Goal: Task Accomplishment & Management: Manage account settings

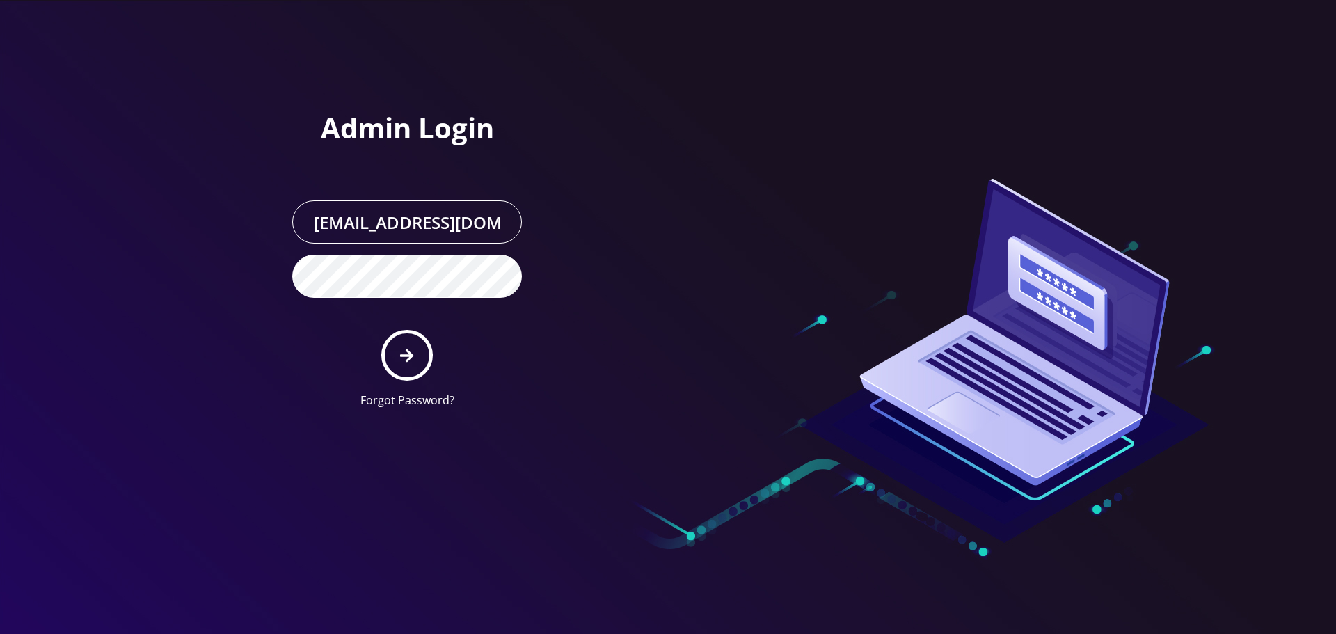
click at [194, 88] on div at bounding box center [668, 317] width 1336 height 634
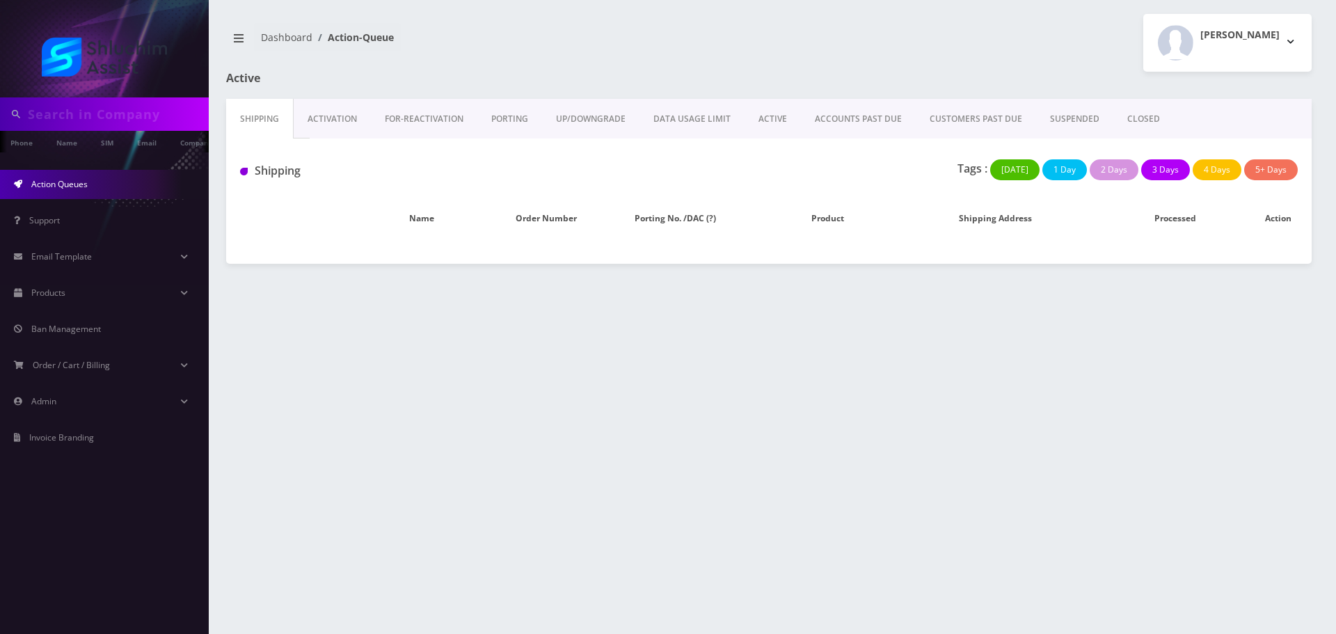
scroll to position [0, 7]
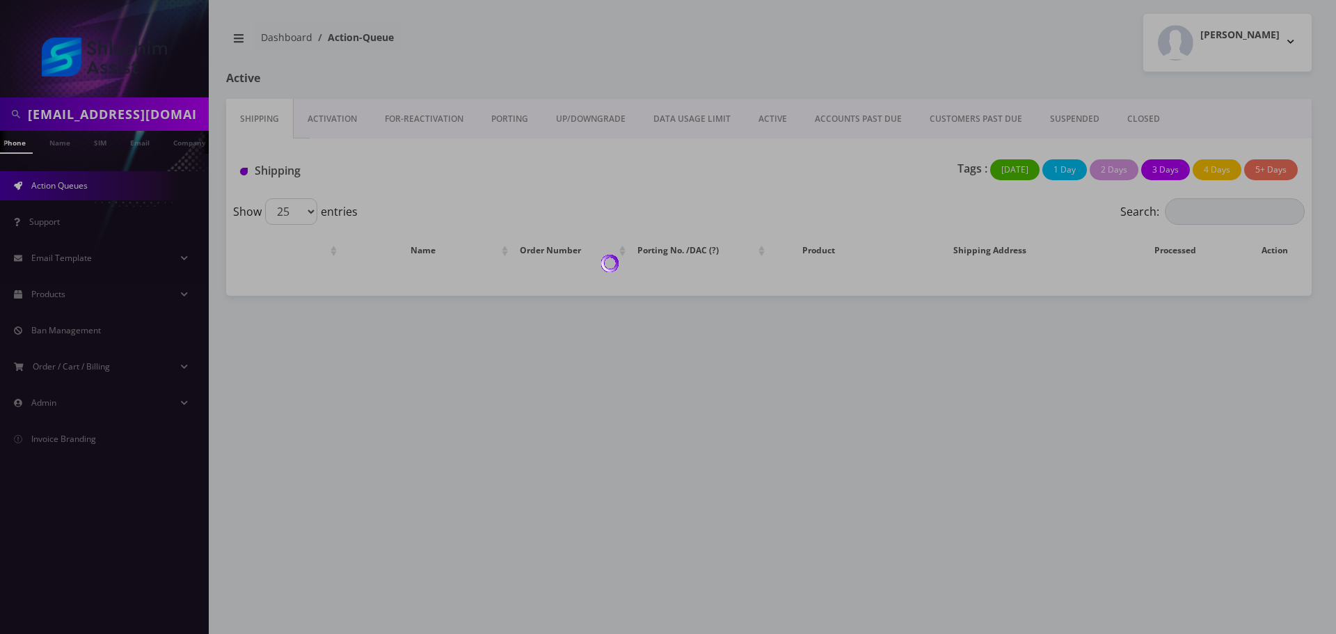
click at [107, 104] on body "chayahildeshaim@gmail.com Phone Name SIM Email Company Customer Action Queues S…" at bounding box center [668, 317] width 1336 height 634
paste input "ttps://admin.britewireless.com/action-queue?tab_index=0h"
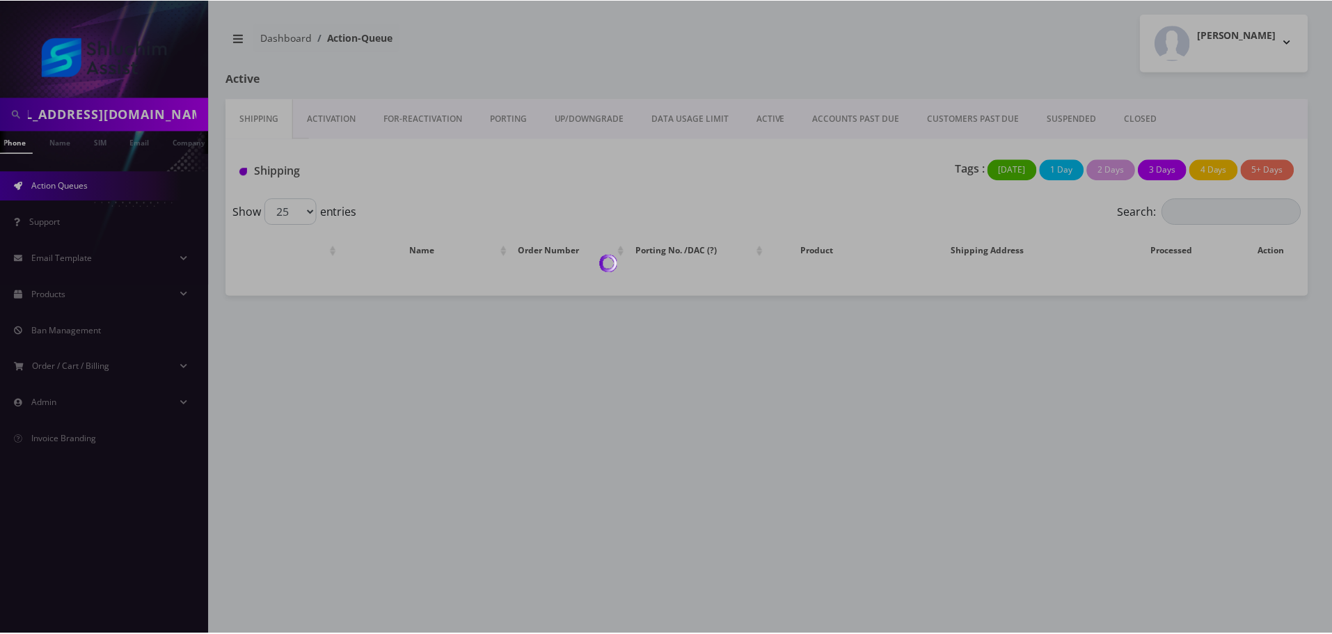
scroll to position [0, 0]
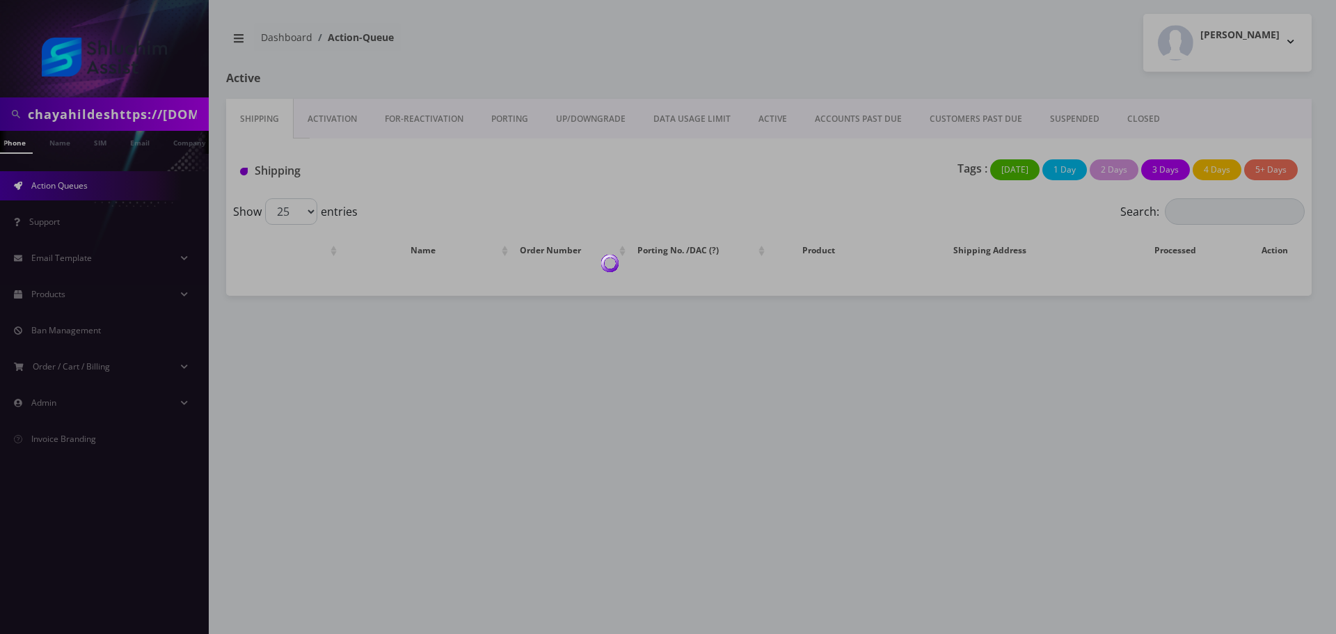
click at [125, 108] on div at bounding box center [668, 317] width 1336 height 634
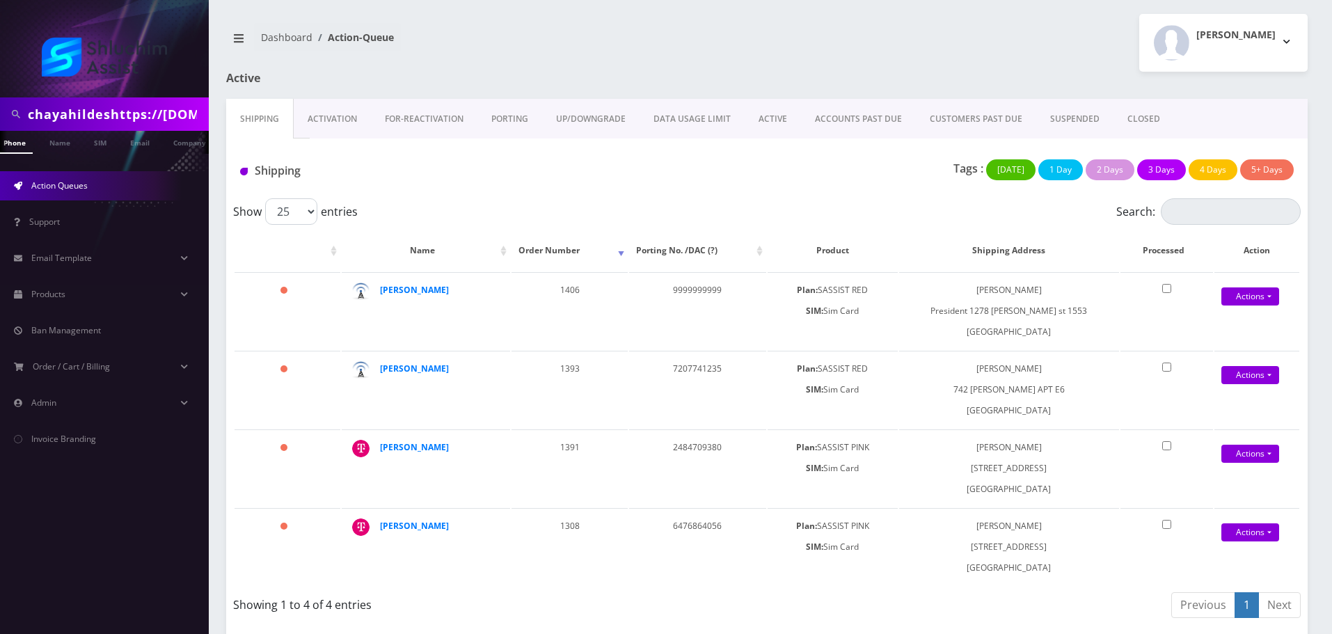
click at [143, 117] on input "chayahildeshttps://admin.britewireless.com/action-queue?tab_index=0haim@gmail.c…" at bounding box center [116, 114] width 177 height 26
paste input "https://admin.britewireless.com/action-queue?tab_index=0"
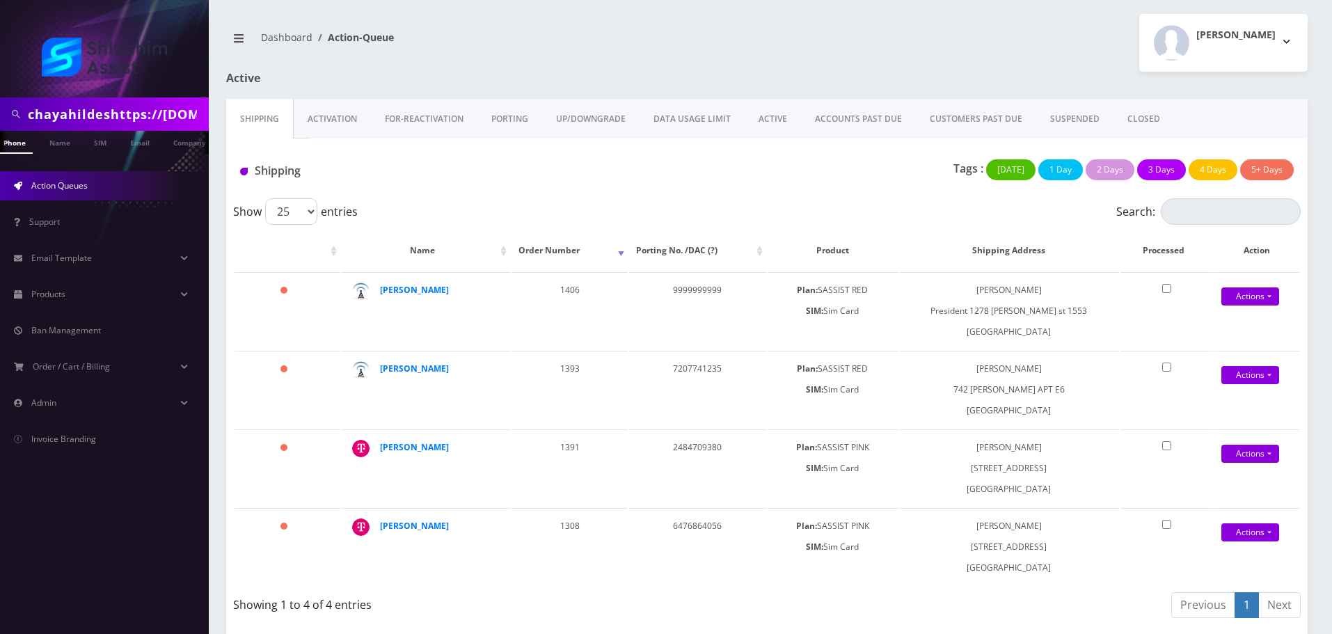
type input "https://admin.britewireless.com/action-queue?tab_index=0"
click at [169, 117] on input "https://admin.britewireless.com/action-queue?tab_index=0" at bounding box center [116, 114] width 177 height 26
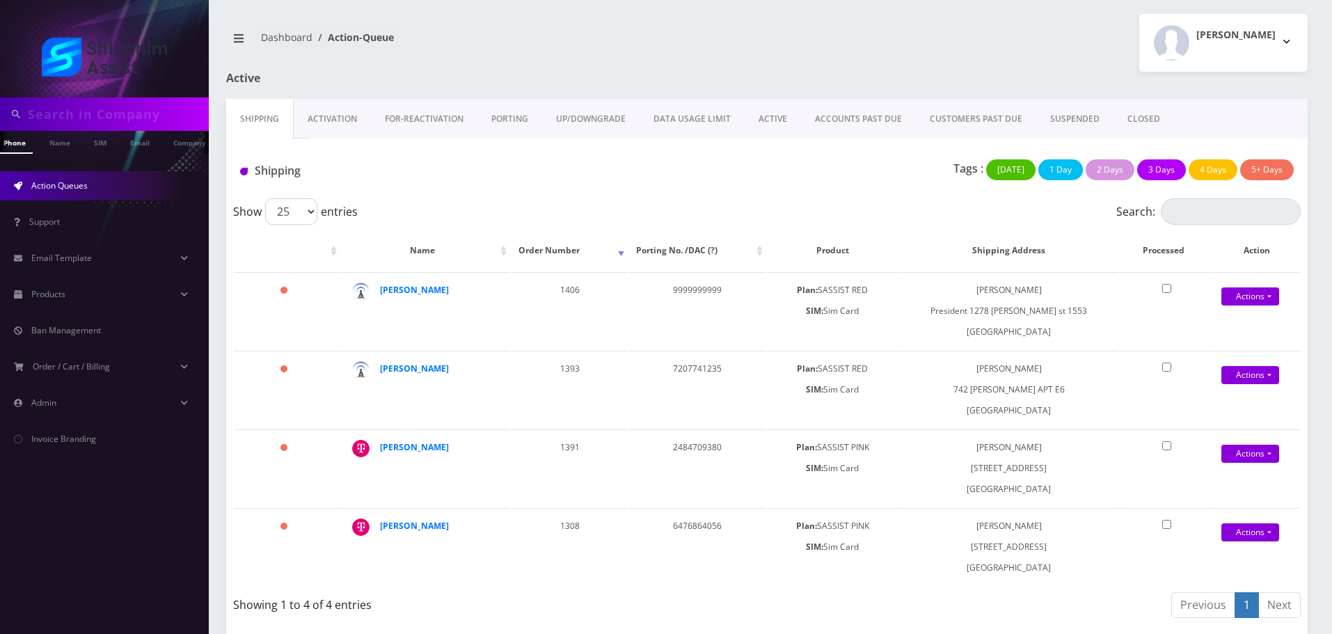
scroll to position [0, 0]
click at [106, 97] on div at bounding box center [104, 48] width 209 height 97
click at [106, 109] on input "text" at bounding box center [116, 114] width 177 height 26
paste input "9294315652"
type input "9294315652"
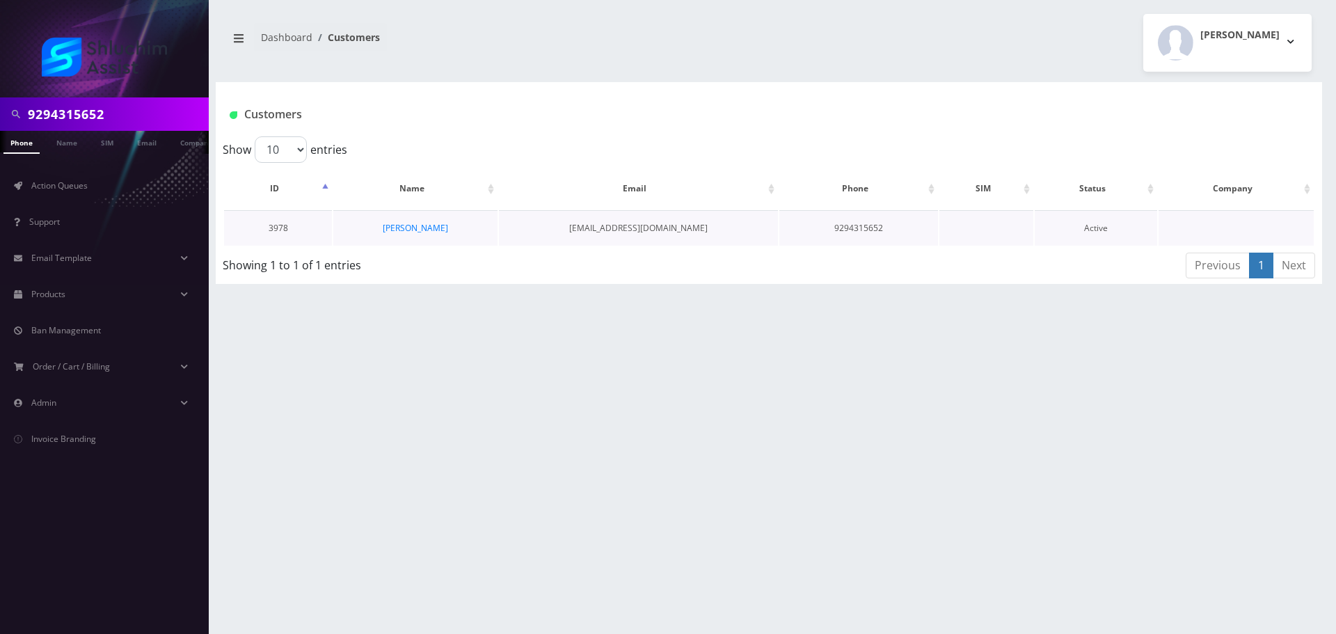
click at [406, 242] on td "[PERSON_NAME]" at bounding box center [415, 227] width 164 height 35
click at [408, 233] on link "Yankel Blank" at bounding box center [415, 228] width 65 height 12
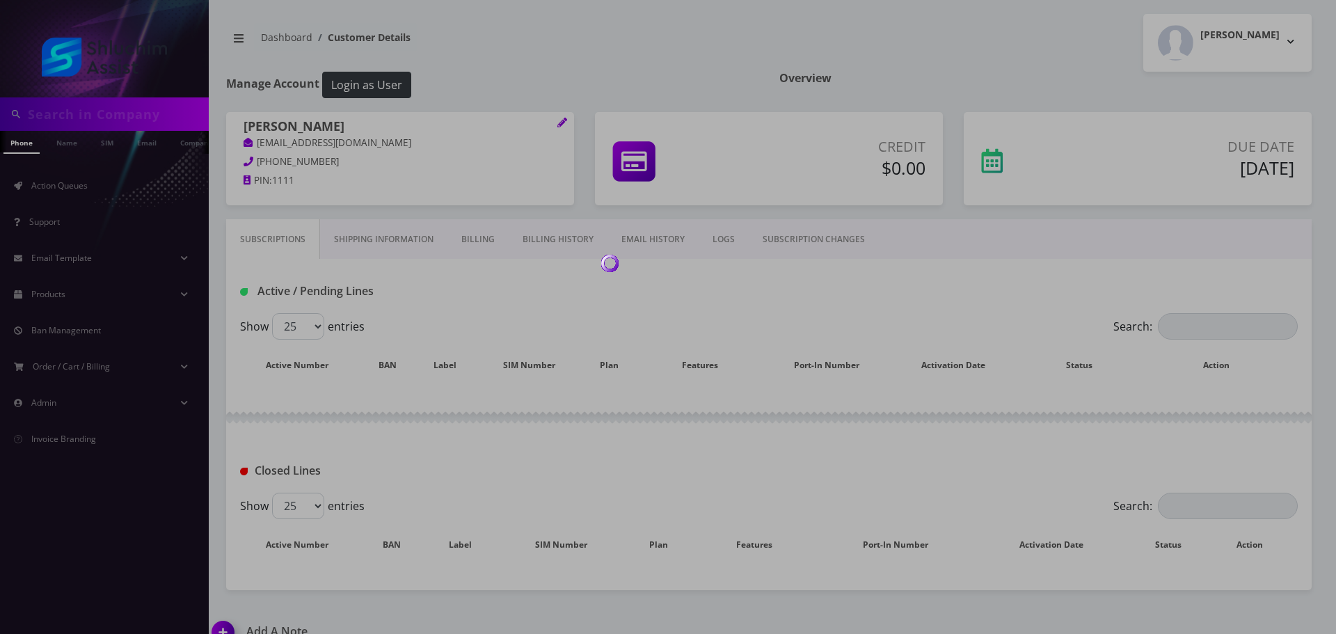
type input "9294315652"
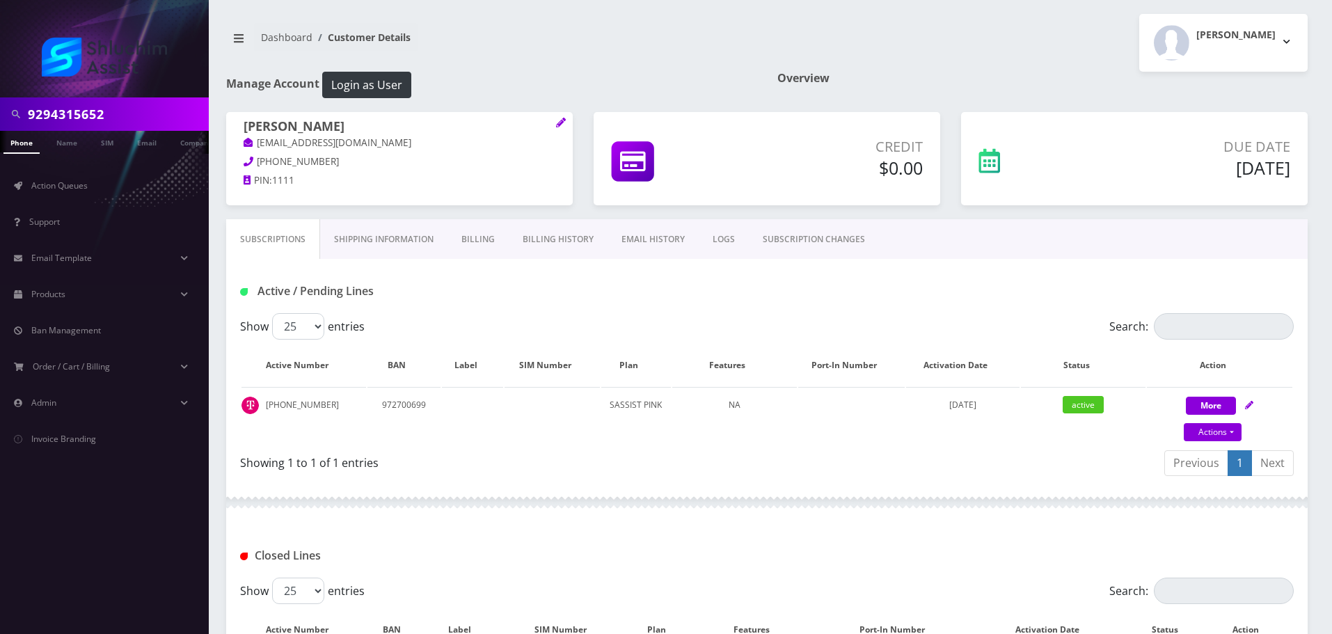
click at [475, 301] on div "Active / Pending Lines" at bounding box center [409, 291] width 358 height 23
click at [1207, 431] on link "Actions" at bounding box center [1212, 432] width 58 height 18
select select "Sim Card"
select select "74"
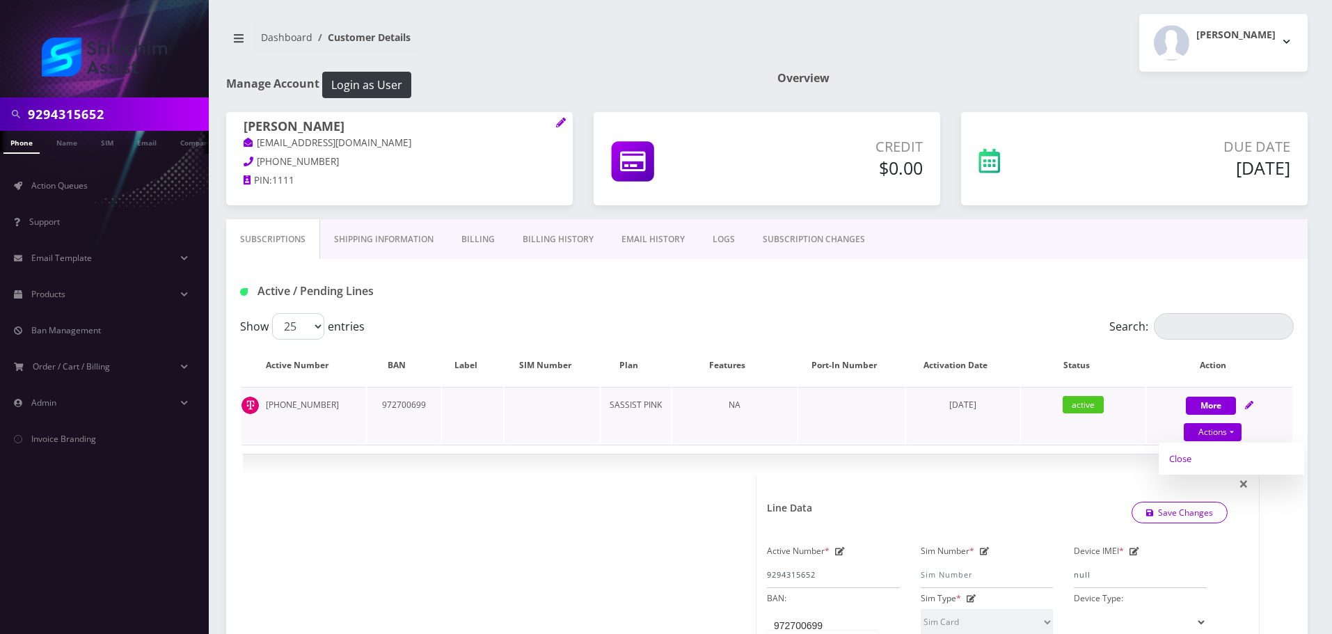
click at [1196, 463] on link "Close" at bounding box center [1230, 458] width 145 height 21
type input "08/28/2025"
select select "Sim Card"
select select "74"
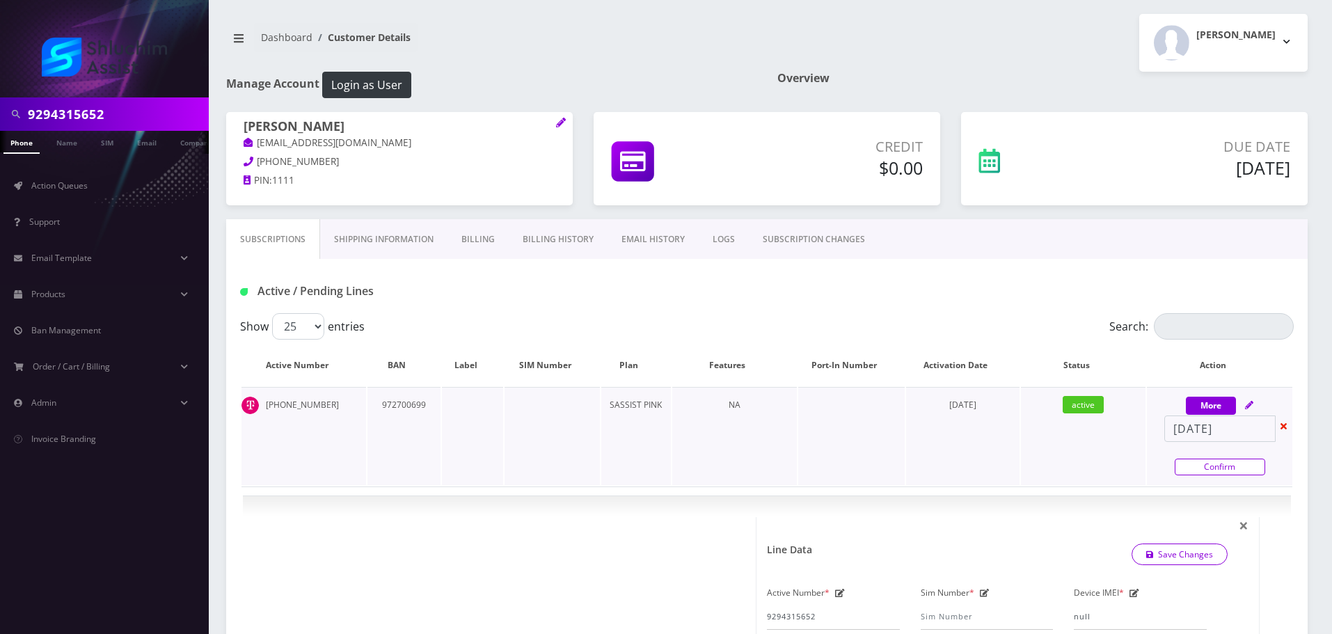
click at [1214, 470] on link "Confirm" at bounding box center [1219, 467] width 90 height 17
select select "Sim Card"
select select "74"
